Goal: Task Accomplishment & Management: Manage account settings

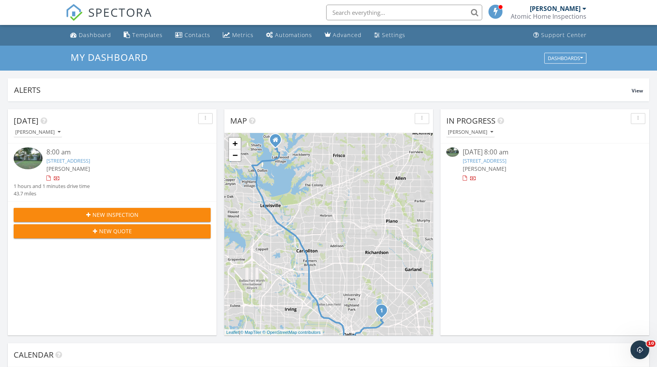
click at [55, 176] on div at bounding box center [57, 179] width 6 height 6
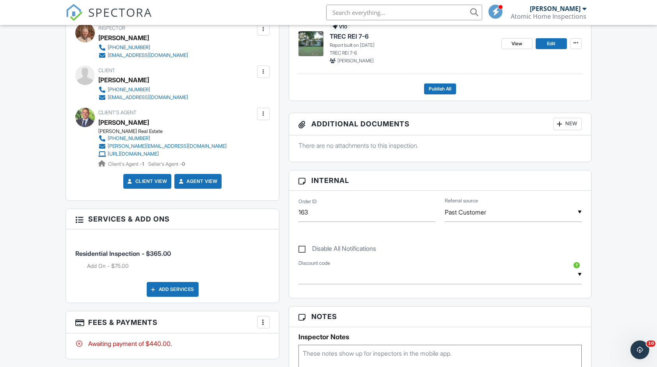
click at [117, 250] on span "Residential Inspection - $365.00" at bounding box center [123, 254] width 96 height 8
click at [266, 316] on div "More" at bounding box center [263, 322] width 12 height 12
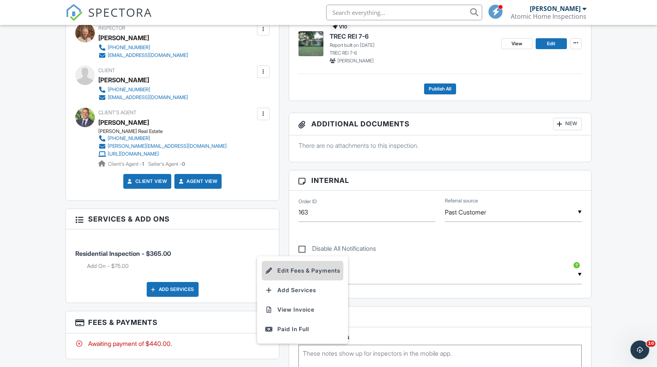
click at [295, 270] on li "Edit Fees & Payments" at bounding box center [303, 271] width 82 height 20
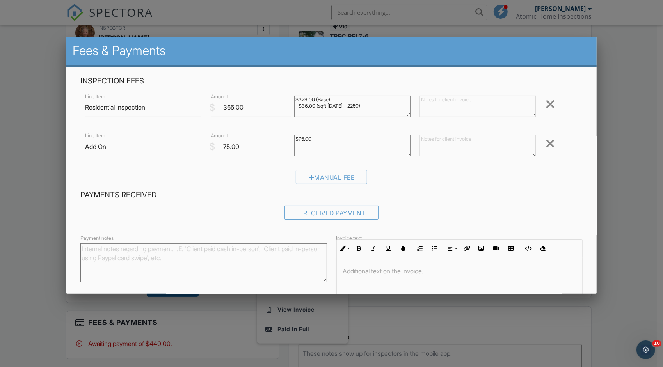
click at [546, 142] on div at bounding box center [549, 143] width 9 height 12
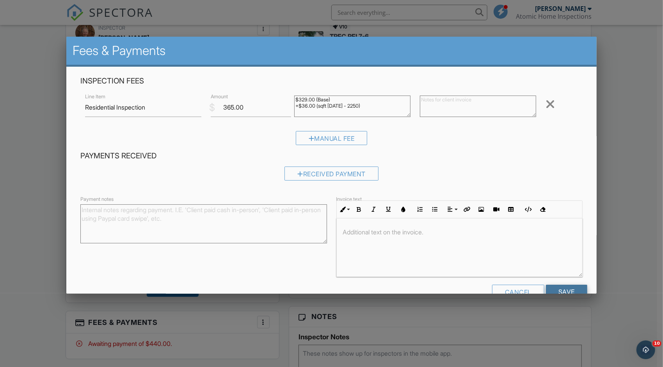
click at [553, 289] on input "Save" at bounding box center [566, 292] width 41 height 14
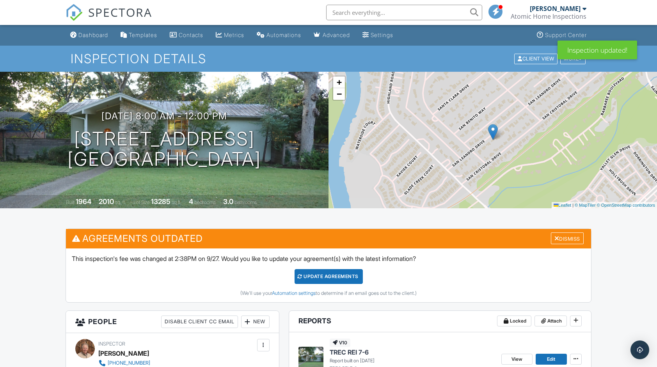
click at [324, 275] on div "Update Agreements" at bounding box center [328, 276] width 68 height 15
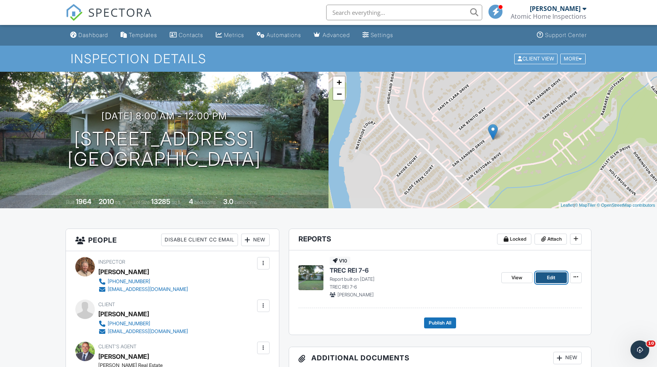
click at [541, 275] on link "Edit" at bounding box center [551, 277] width 31 height 11
